Goal: Obtain resource: Obtain resource

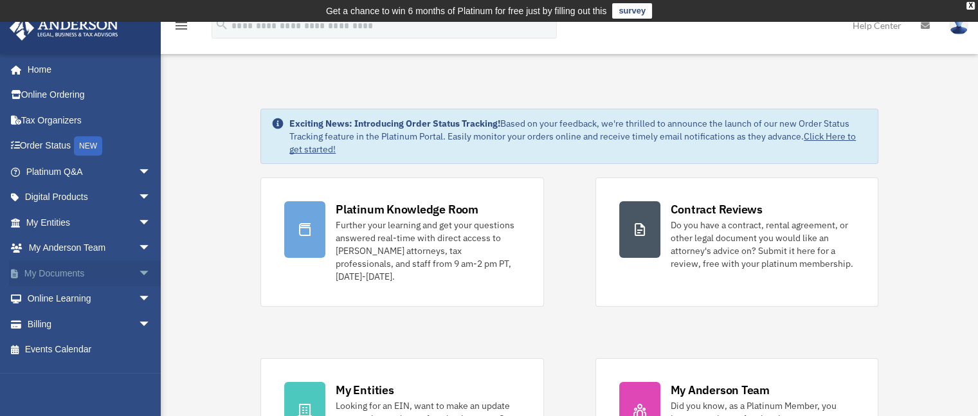
click at [138, 273] on span "arrow_drop_down" at bounding box center [151, 274] width 26 height 26
click at [60, 300] on link "Box" at bounding box center [94, 299] width 152 height 26
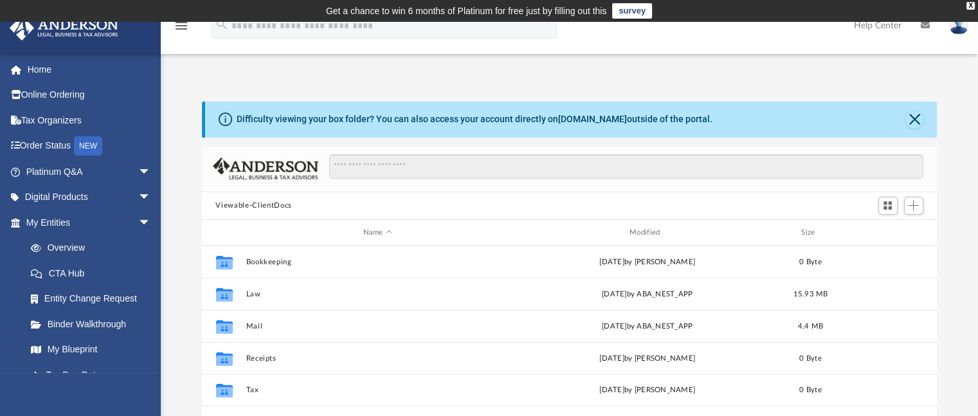
scroll to position [282, 726]
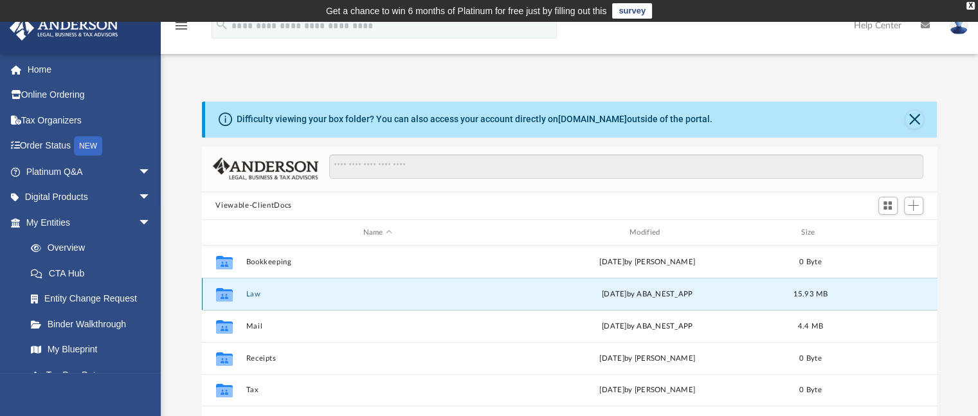
click at [251, 294] on button "Law" at bounding box center [378, 294] width 264 height 8
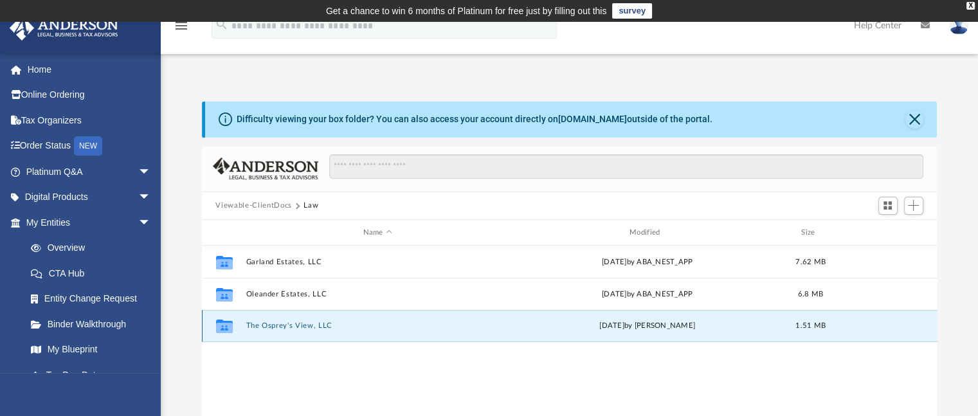
click at [292, 324] on button "The Osprey's View, LLC" at bounding box center [378, 326] width 264 height 8
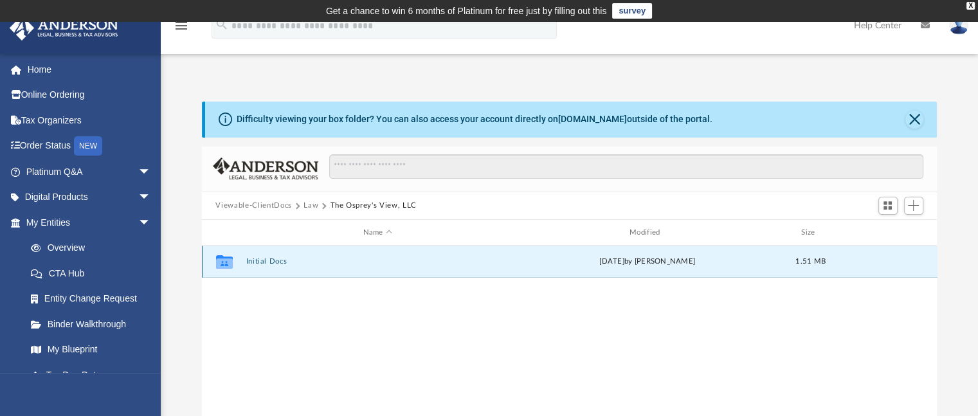
click at [261, 262] on button "Initial Docs" at bounding box center [378, 262] width 264 height 8
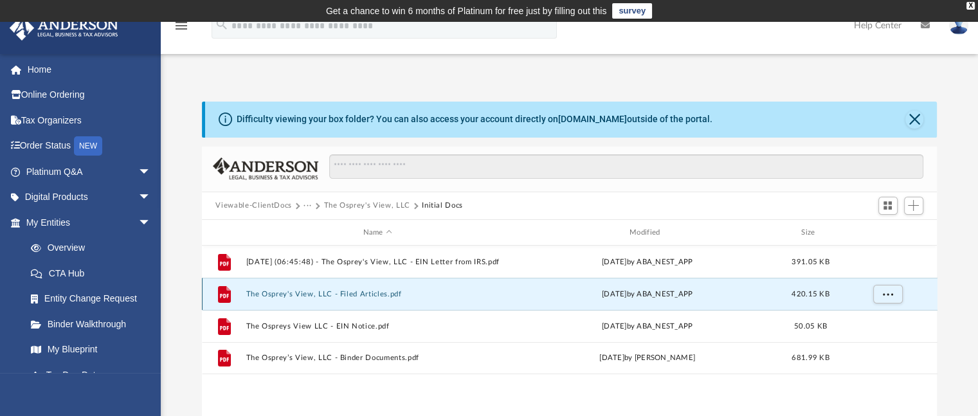
click at [342, 295] on button "The Osprey's View, LLC - Filed Articles.pdf" at bounding box center [378, 294] width 264 height 8
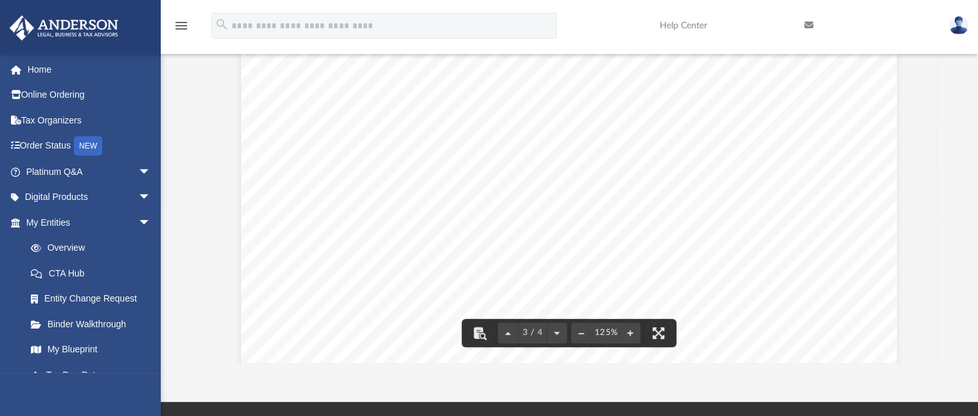
scroll to position [1750, 0]
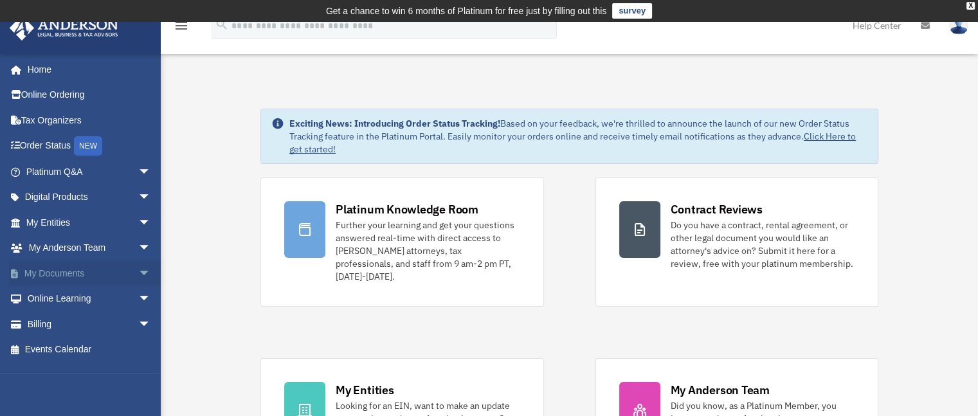
click at [138, 275] on span "arrow_drop_down" at bounding box center [151, 274] width 26 height 26
click at [60, 298] on link "Box" at bounding box center [94, 299] width 152 height 26
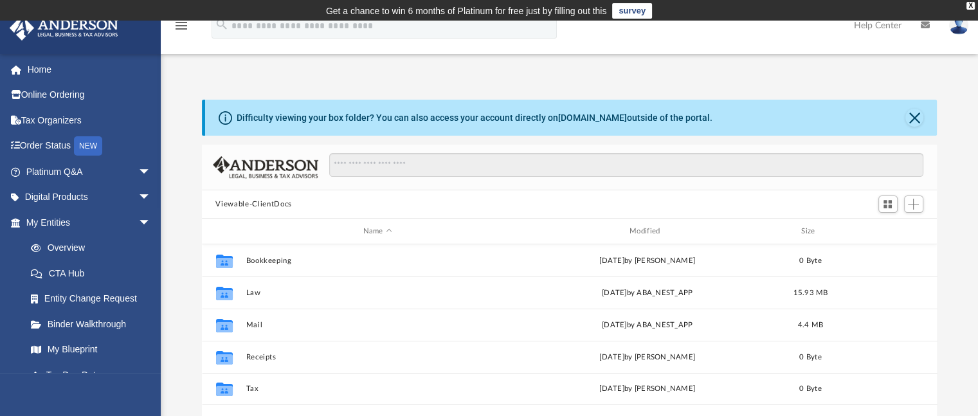
scroll to position [282, 726]
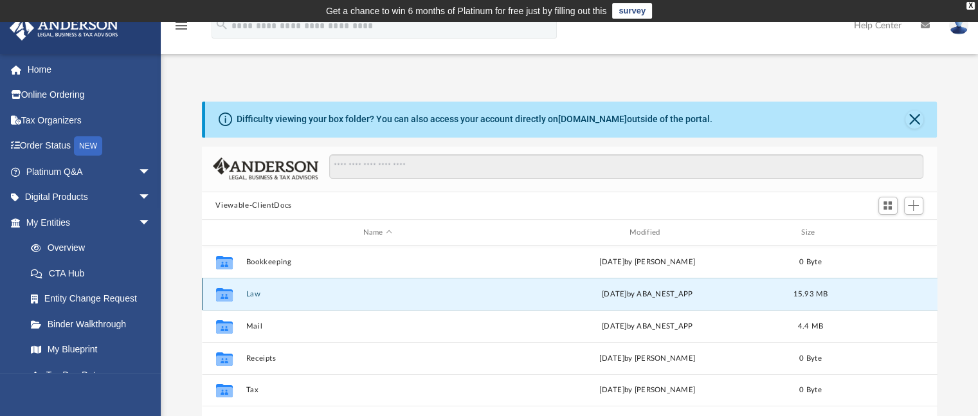
click at [261, 293] on button "Law" at bounding box center [378, 294] width 264 height 8
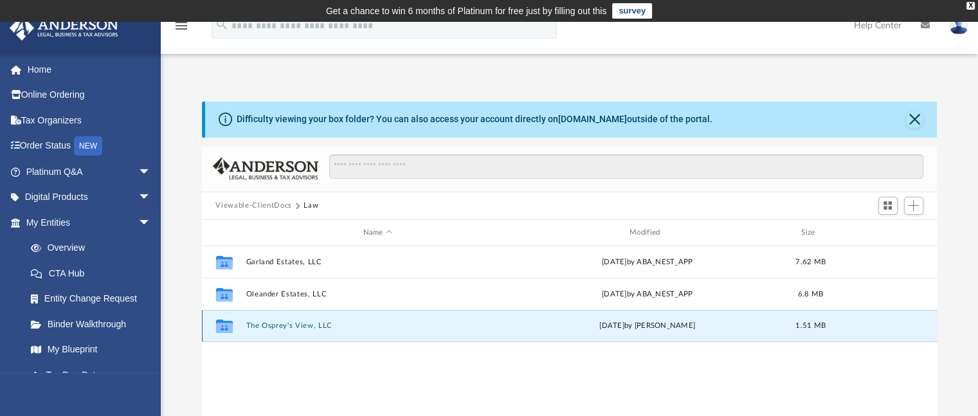
click at [270, 326] on button "The Osprey's View, LLC" at bounding box center [378, 326] width 264 height 8
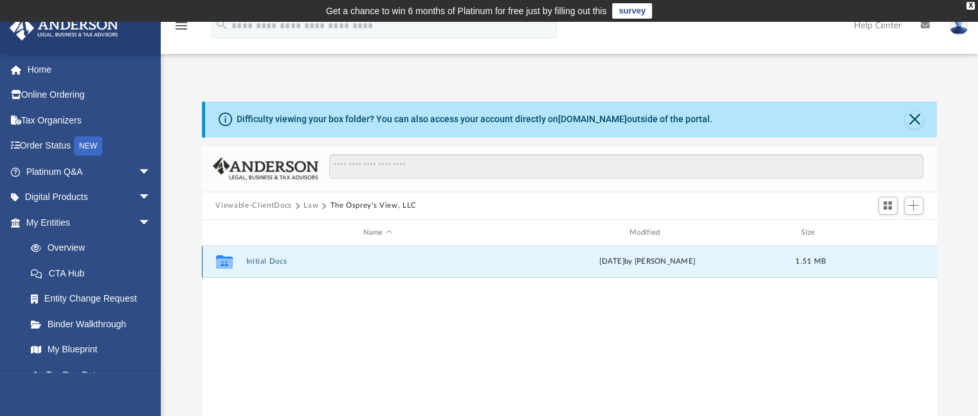
click at [268, 262] on button "Initial Docs" at bounding box center [378, 262] width 264 height 8
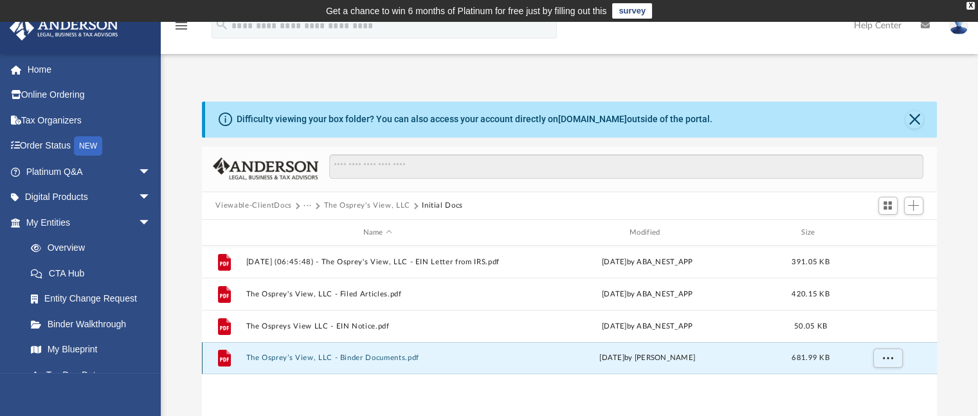
click at [362, 358] on button "The Osprey’s View, LLC - Binder Documents.pdf" at bounding box center [378, 358] width 264 height 8
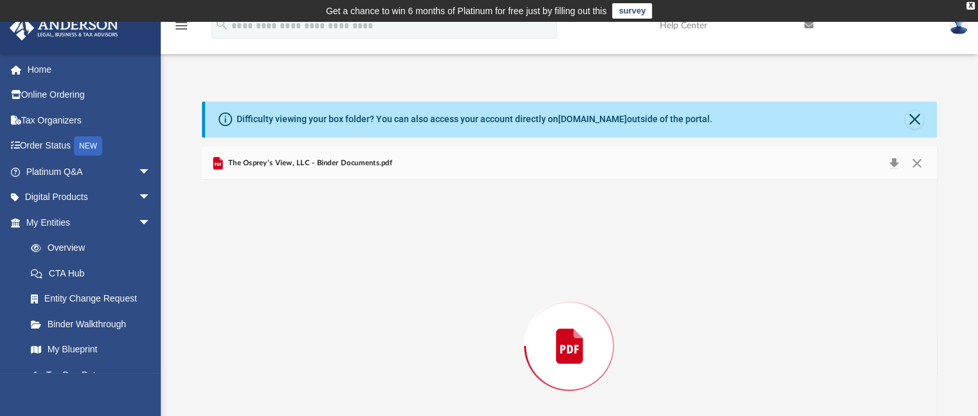
scroll to position [96, 0]
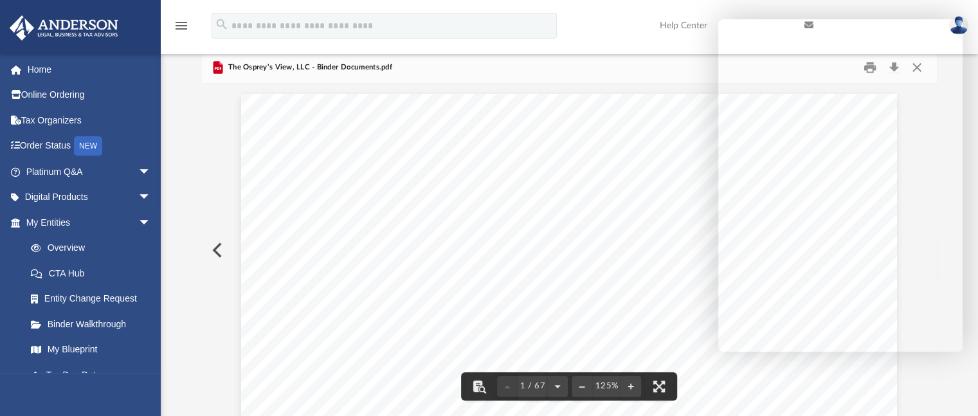
click at [275, 337] on div "Clayton Haselhorst 158 Oleander Dr Laguna Vista , Texas 78578 Re: The Osprey’s …" at bounding box center [569, 297] width 656 height 849
click at [639, 172] on div "Overview of The Osprey’s View, LLC Entity Formation Information State of Organi…" at bounding box center [569, 245] width 656 height 849
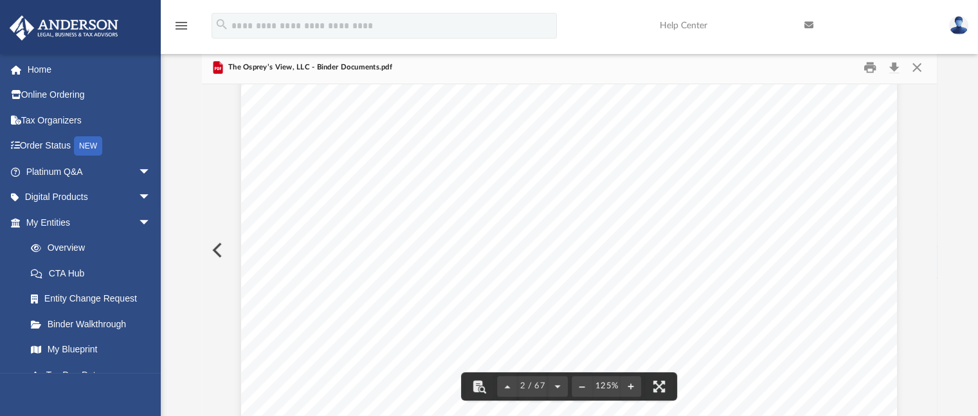
scroll to position [0, 0]
click at [872, 66] on button "Print" at bounding box center [870, 67] width 26 height 20
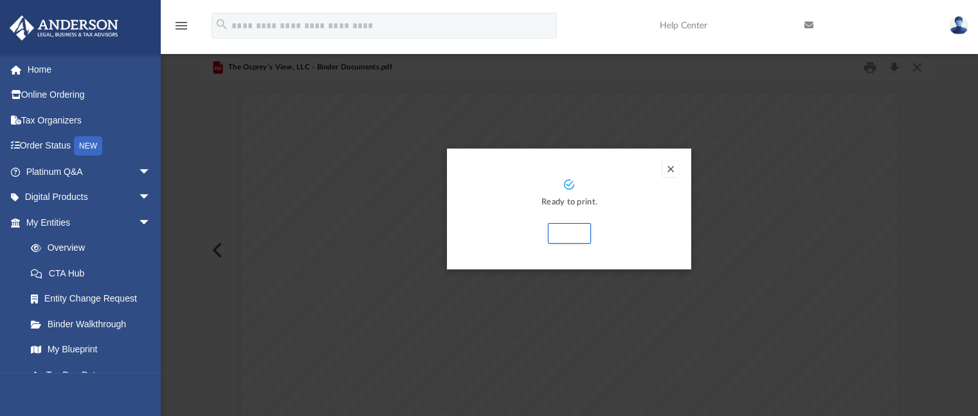
click at [674, 169] on button "Preview" at bounding box center [670, 168] width 15 height 15
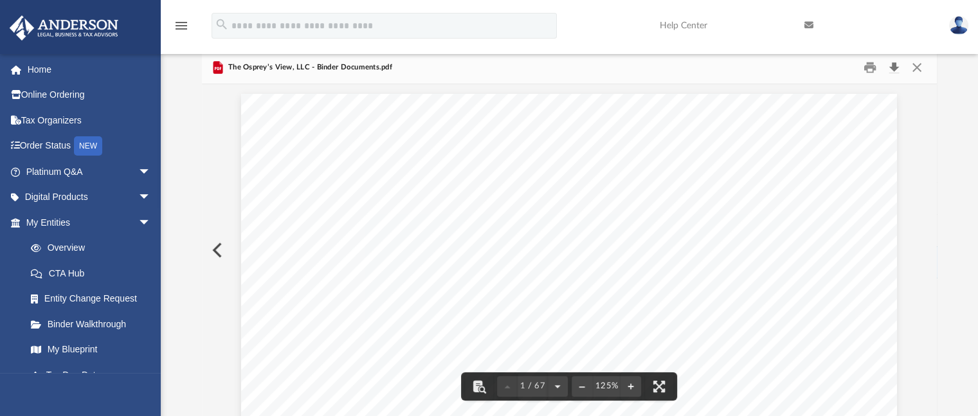
click at [893, 66] on button "Download" at bounding box center [894, 67] width 23 height 20
